Goal: Transaction & Acquisition: Purchase product/service

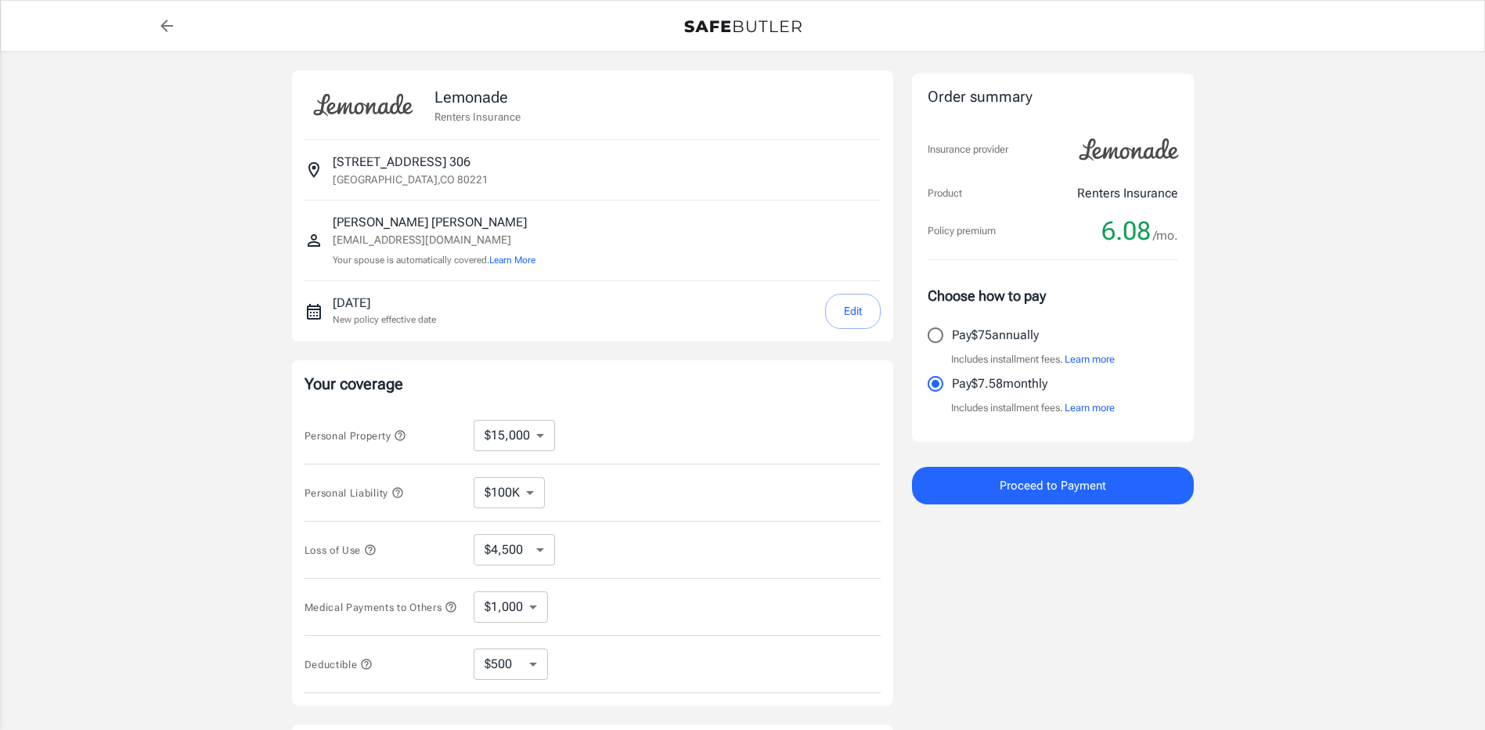
select select "15000"
select select "500"
click at [939, 332] on input "Pay $75 annually" at bounding box center [935, 335] width 33 height 33
radio input "true"
click at [1063, 472] on button "Proceed to Payment" at bounding box center [1053, 486] width 282 height 38
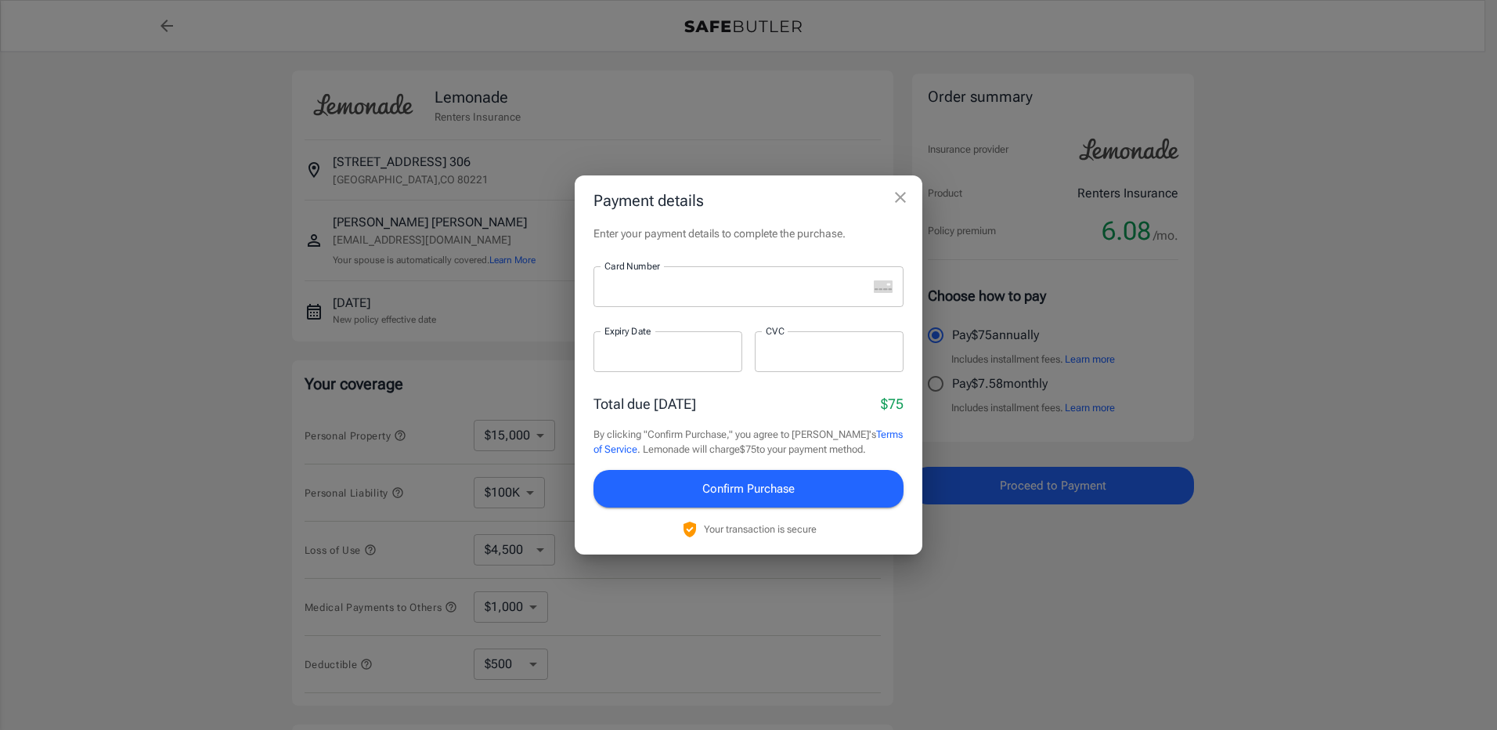
click at [721, 295] on div at bounding box center [730, 286] width 274 height 41
click at [813, 486] on button "Confirm Purchase" at bounding box center [748, 489] width 310 height 38
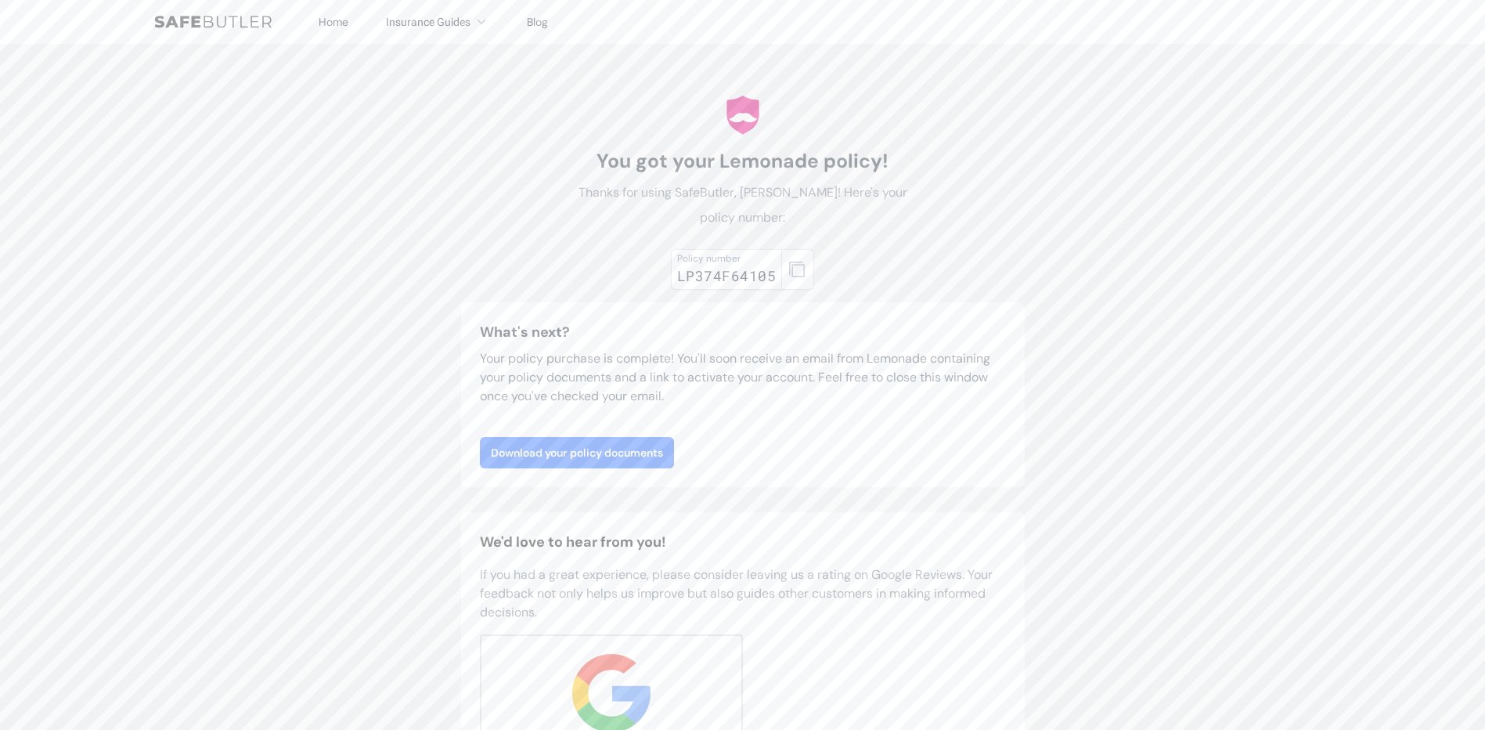
click at [654, 456] on link "Download your policy documents" at bounding box center [577, 452] width 194 height 31
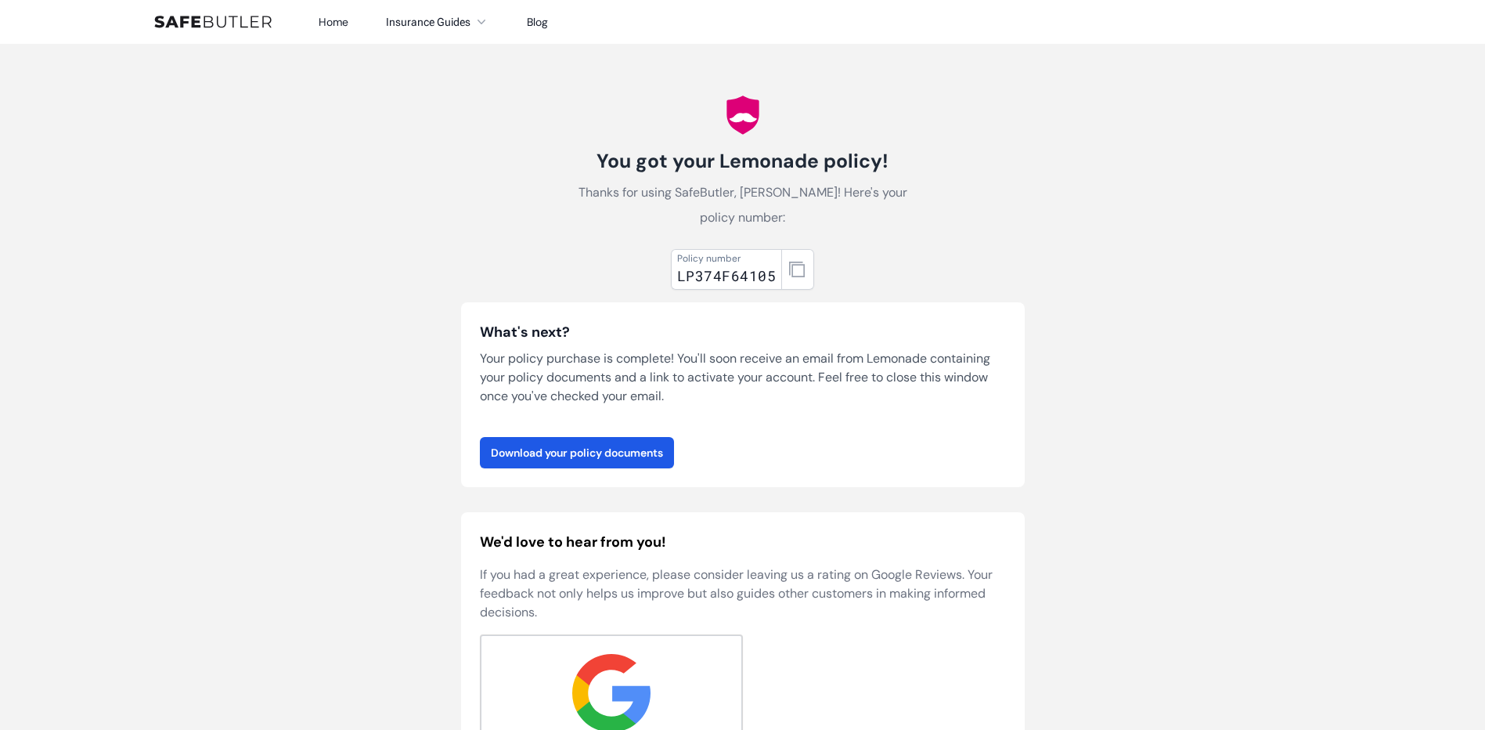
click at [508, 218] on div "You got your Lemonade policy! Thanks for using SafeButler, [PERSON_NAME]! Here'…" at bounding box center [742, 467] width 601 height 847
click at [369, 182] on body "Home Insurance Guides Renters Insurance Blog" at bounding box center [742, 622] width 1485 height 1245
click at [492, 142] on div "You got your Lemonade policy! Thanks for using SafeButler, Yessica! Here's your…" at bounding box center [742, 467] width 601 height 847
